Goal: Information Seeking & Learning: Learn about a topic

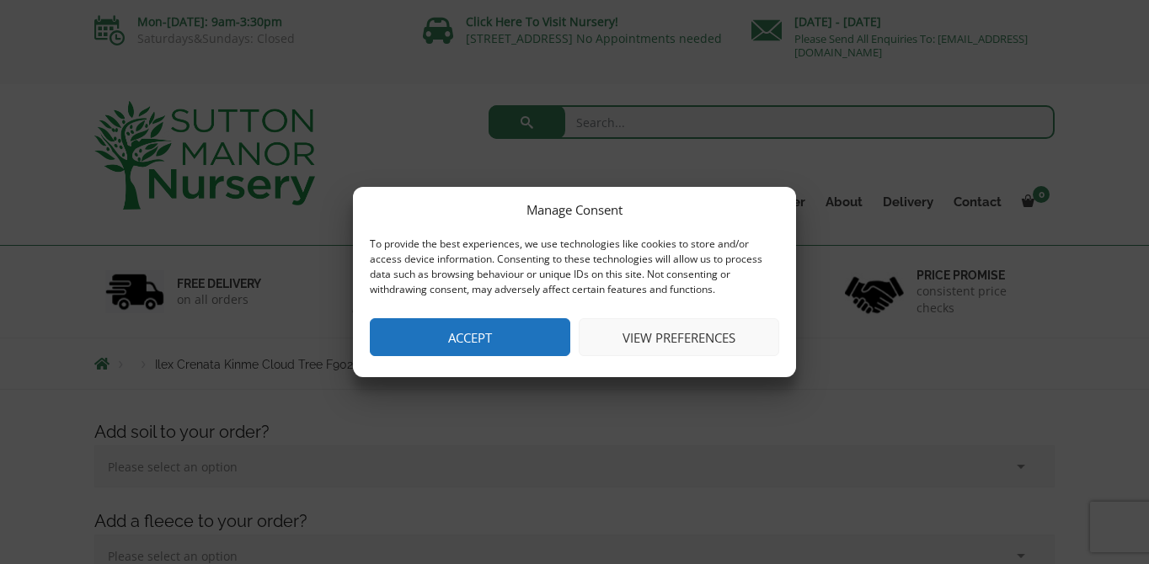
click at [473, 345] on button "Accept" at bounding box center [470, 337] width 201 height 38
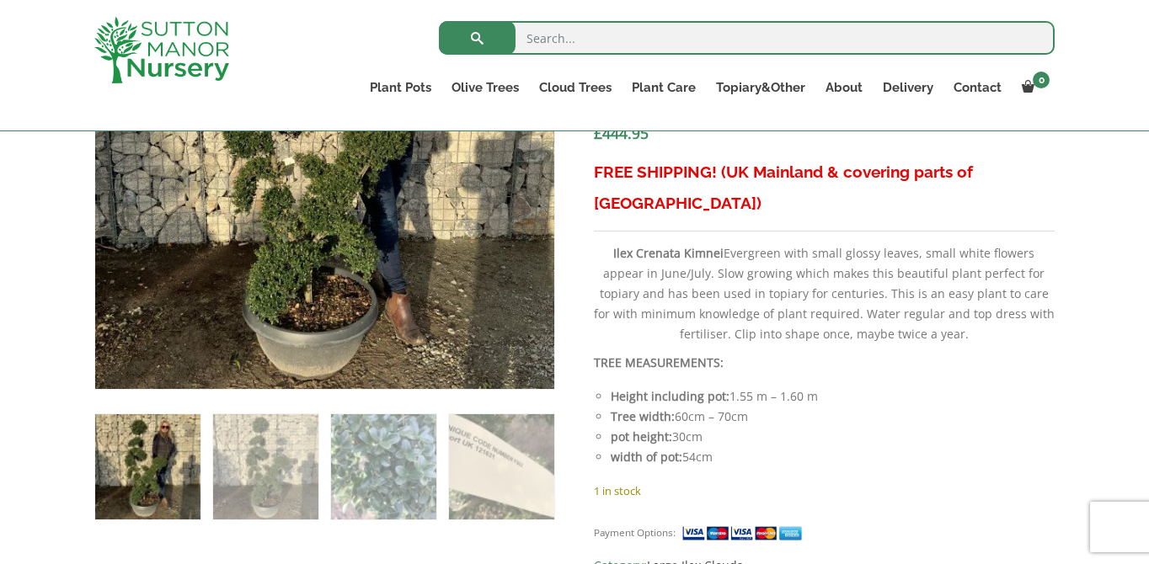
scroll to position [762, 0]
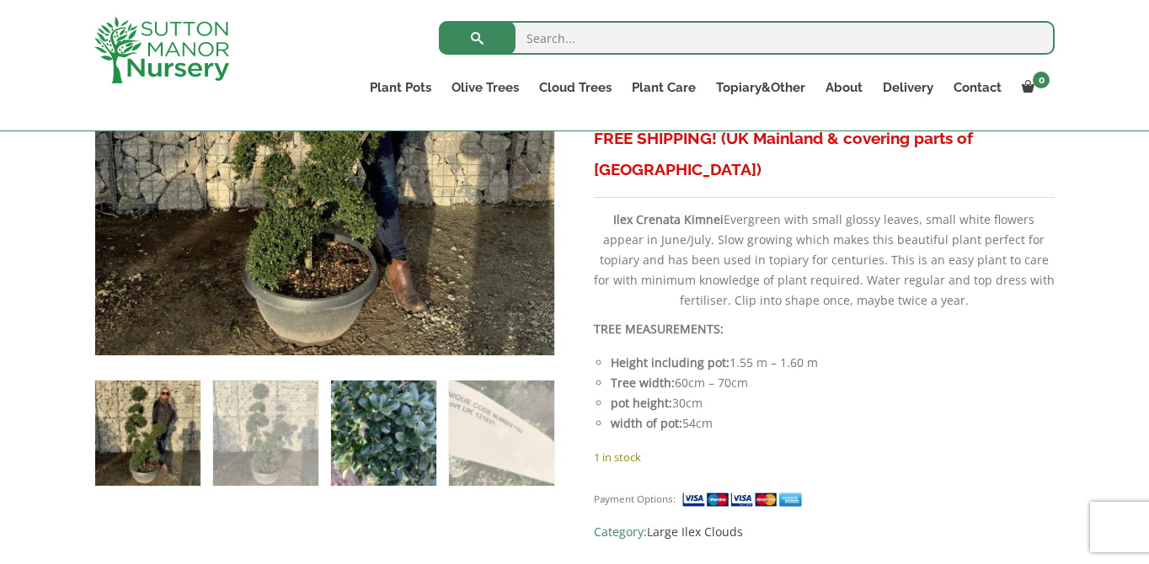
click at [384, 423] on img at bounding box center [383, 433] width 105 height 105
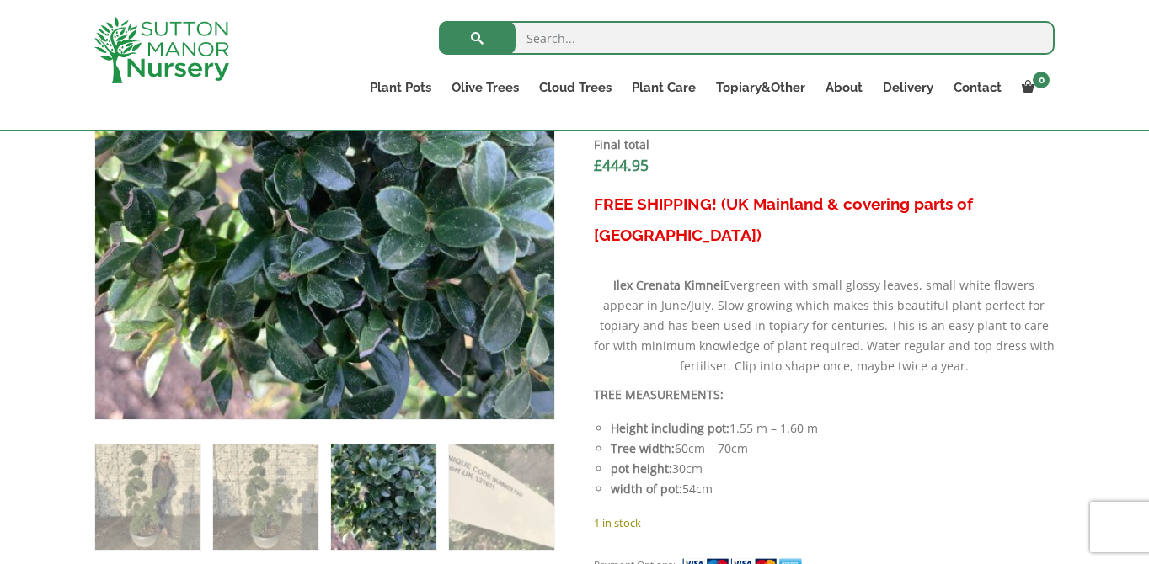
scroll to position [709, 0]
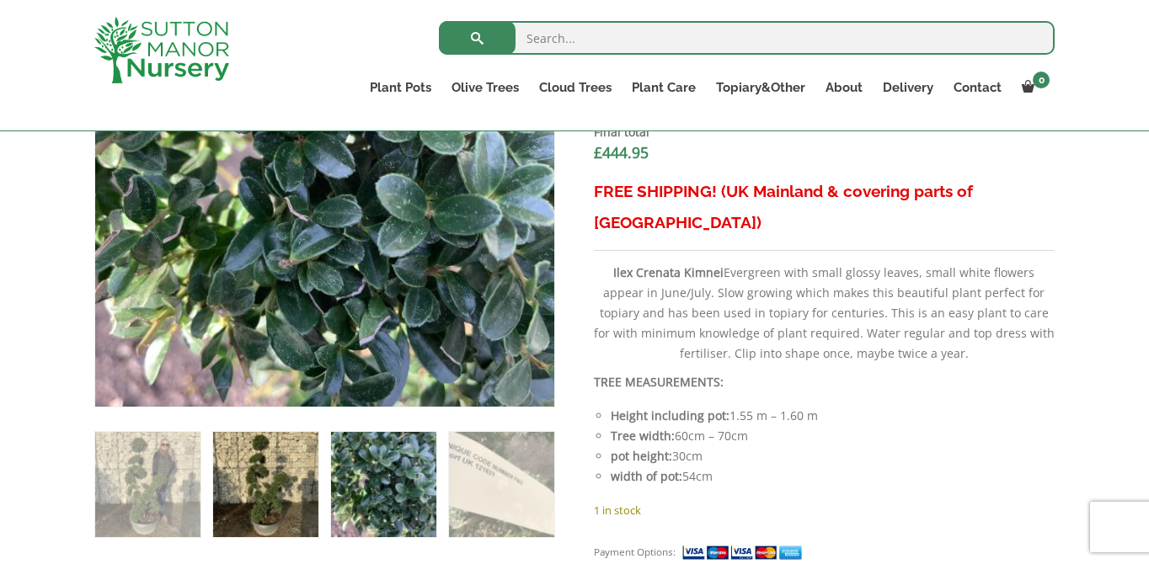
click at [293, 463] on img at bounding box center [265, 484] width 105 height 105
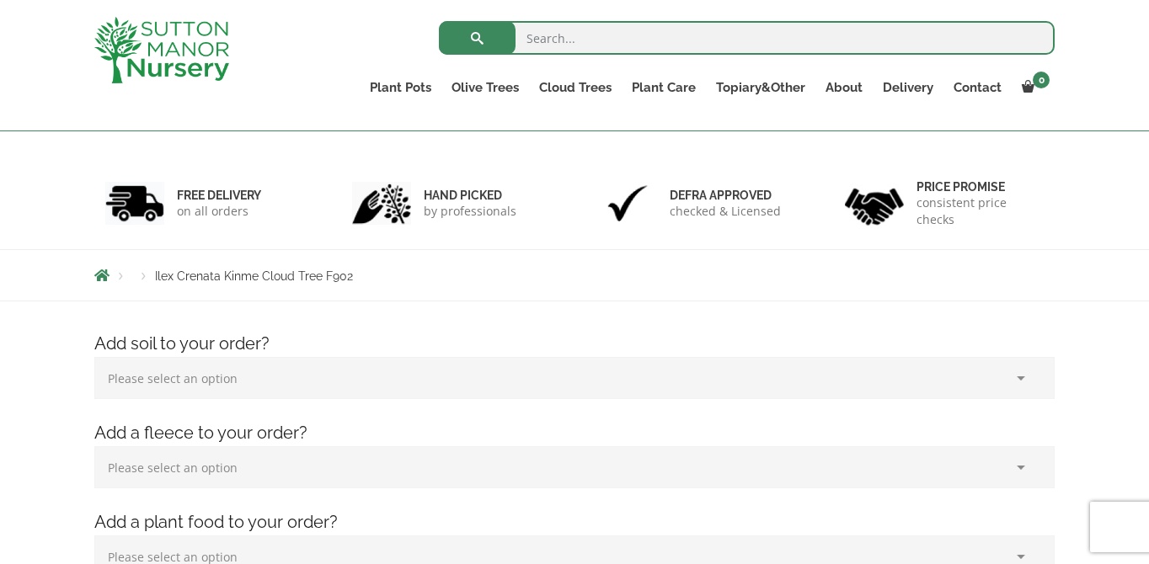
scroll to position [40, 0]
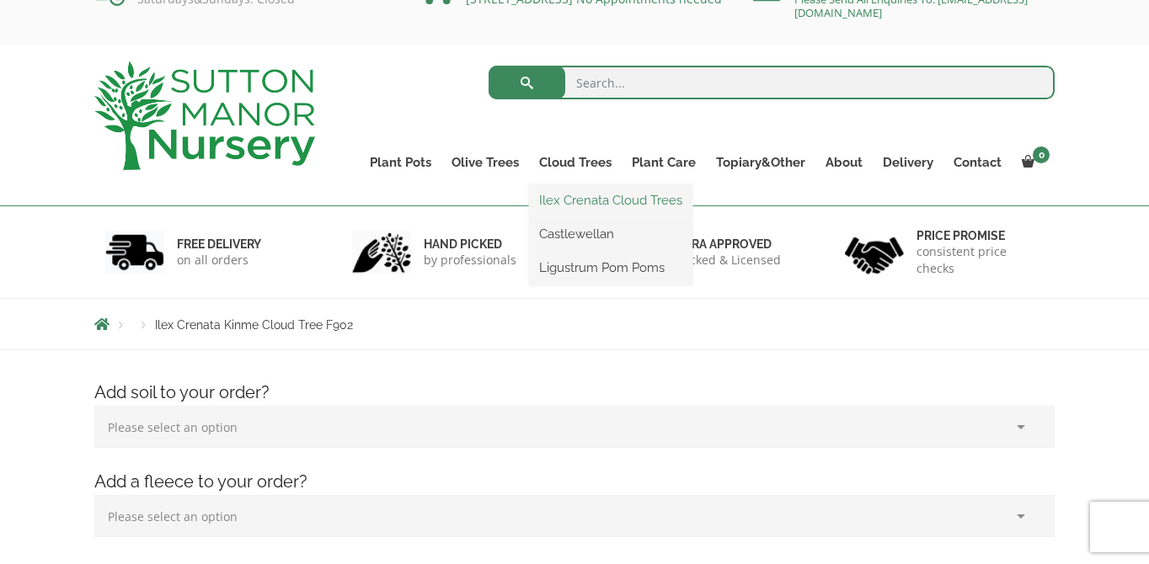
click at [580, 199] on link "Ilex Crenata Cloud Trees" at bounding box center [610, 200] width 163 height 25
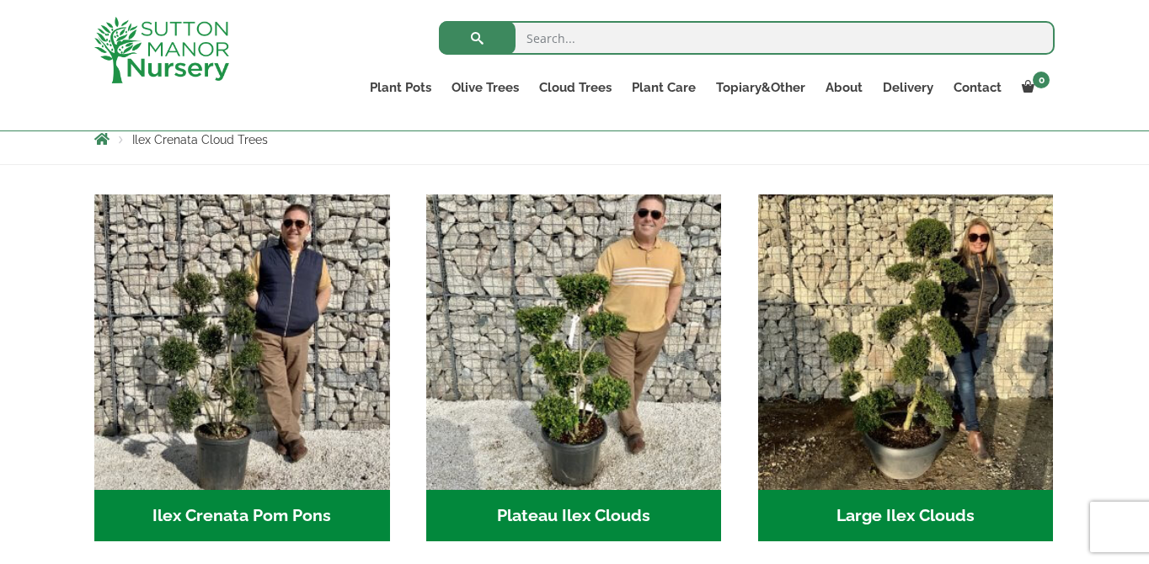
scroll to position [306, 0]
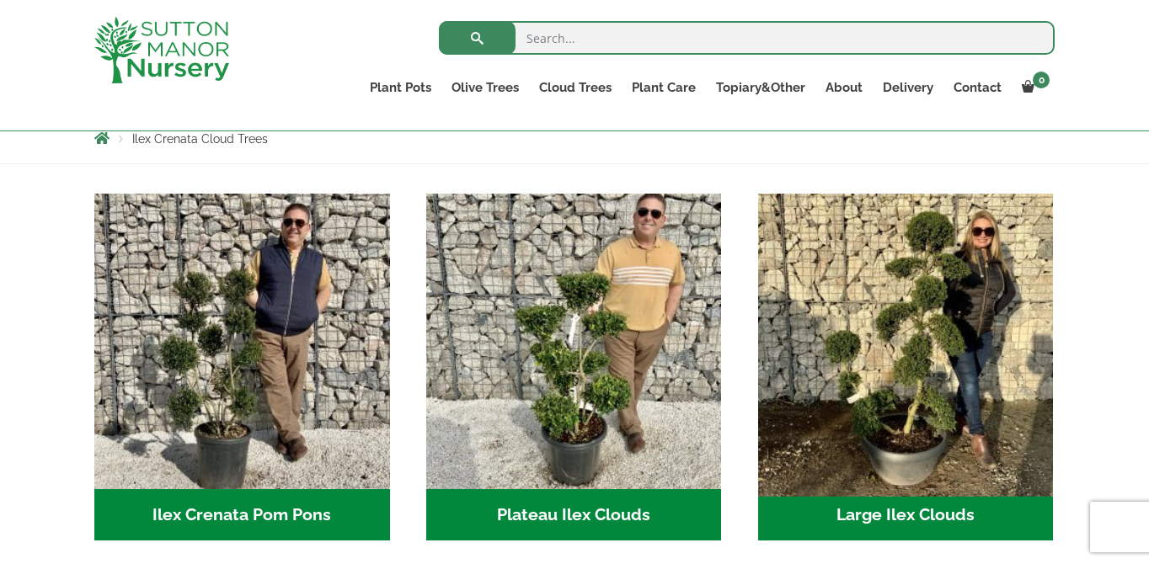
click at [914, 322] on img "Visit product category Large Ilex Clouds" at bounding box center [906, 341] width 310 height 310
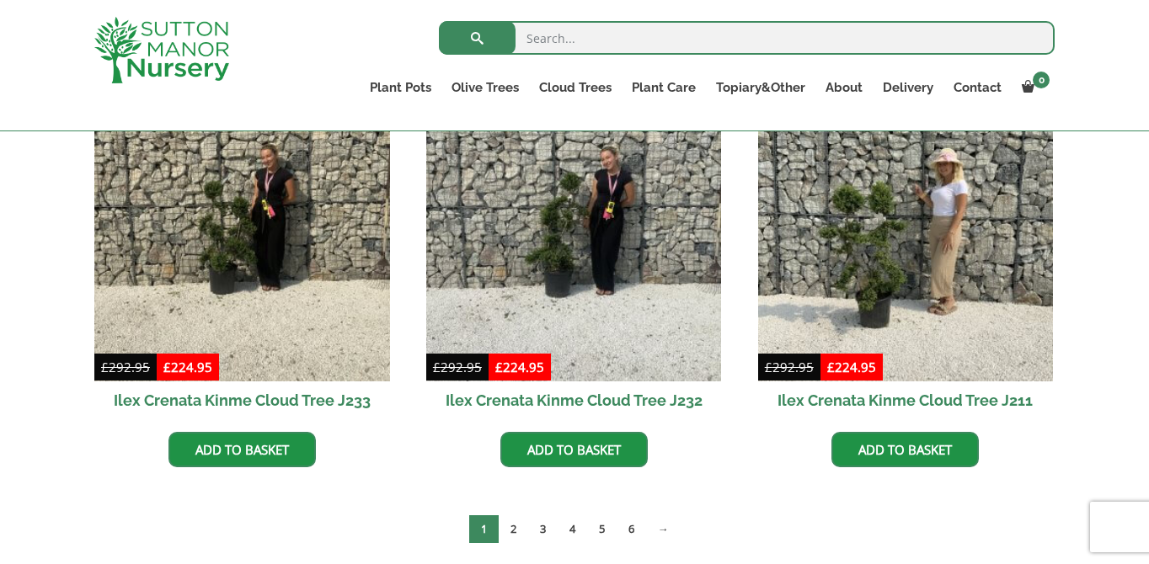
scroll to position [473, 0]
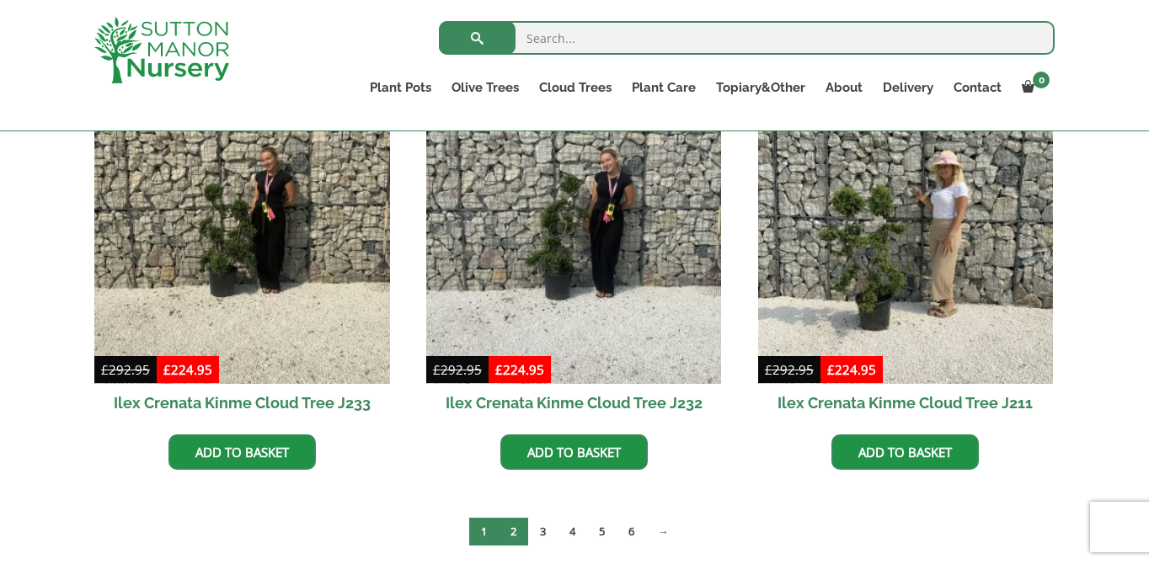
click at [514, 532] on link "2" at bounding box center [513, 532] width 29 height 28
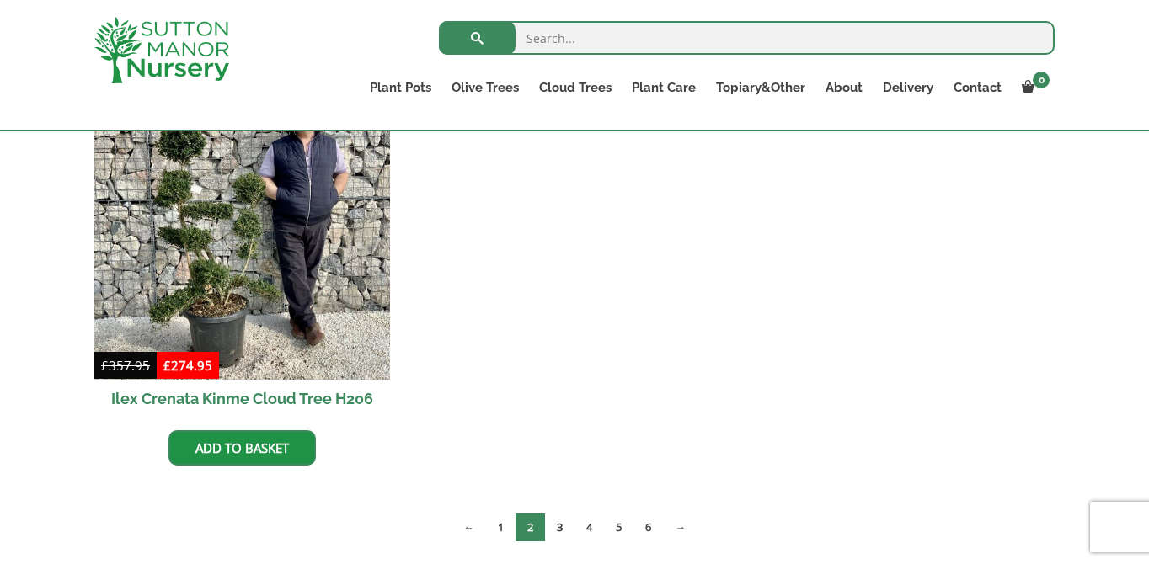
scroll to position [1317, 0]
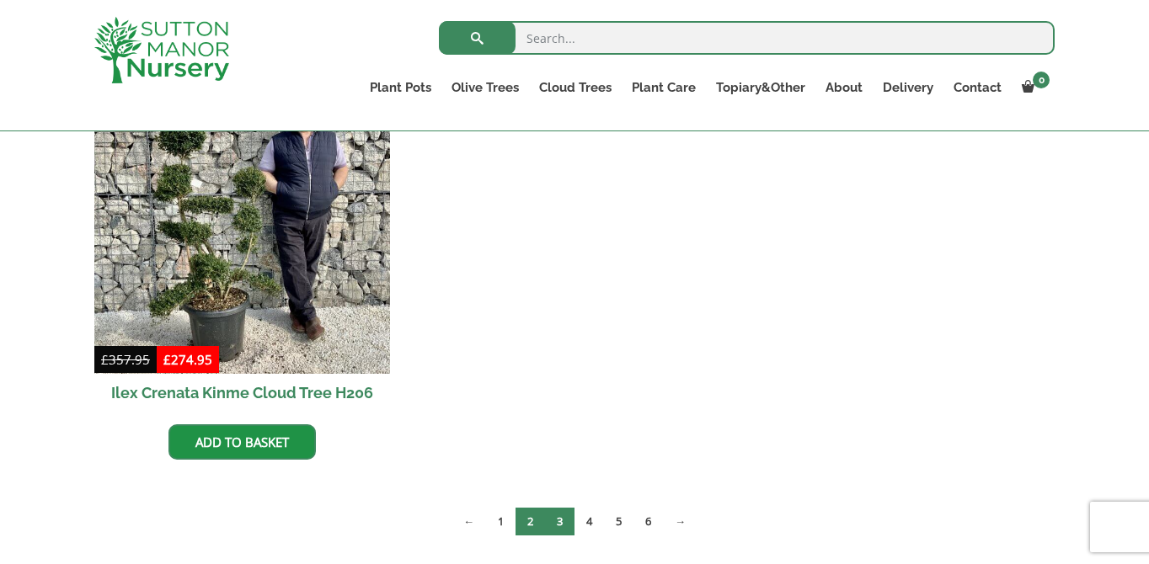
click at [557, 528] on link "3" at bounding box center [559, 522] width 29 height 28
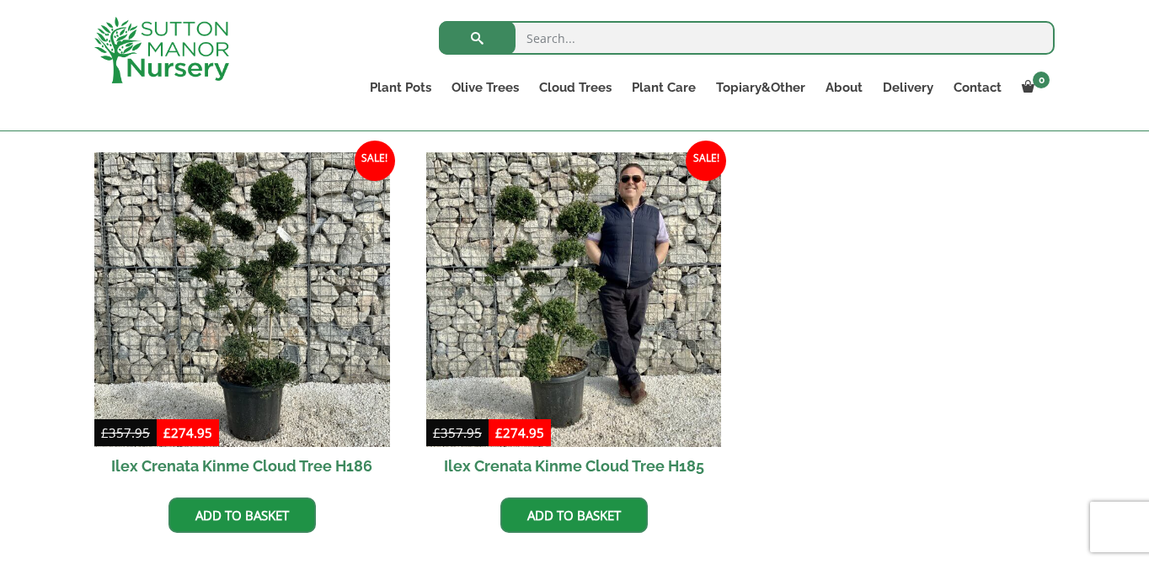
scroll to position [828, 0]
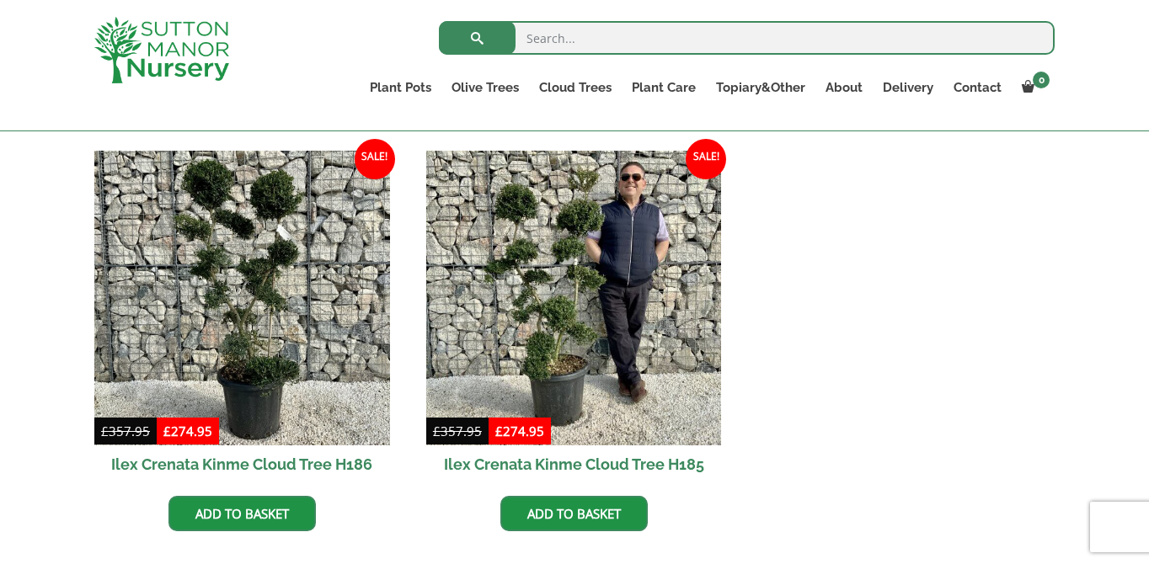
click at [340, 461] on h2 "Ilex Crenata Kinme Cloud Tree H186" at bounding box center [242, 465] width 296 height 38
